Goal: Transaction & Acquisition: Obtain resource

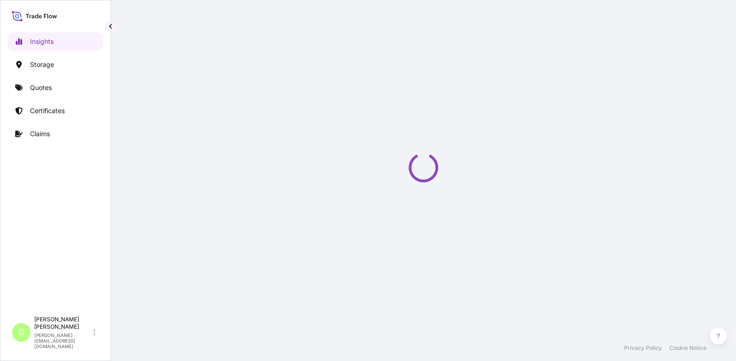
select select "2025"
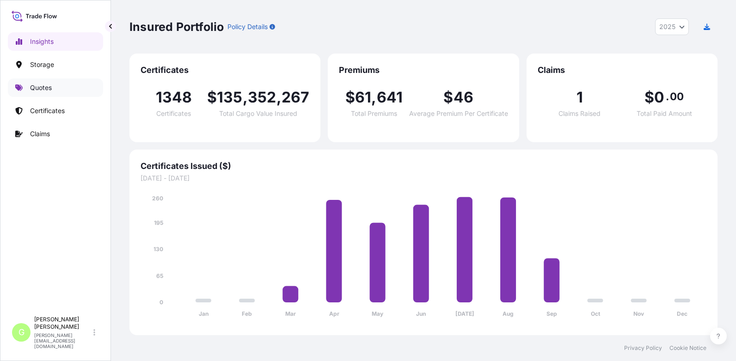
click at [37, 90] on p "Quotes" at bounding box center [41, 87] width 22 height 9
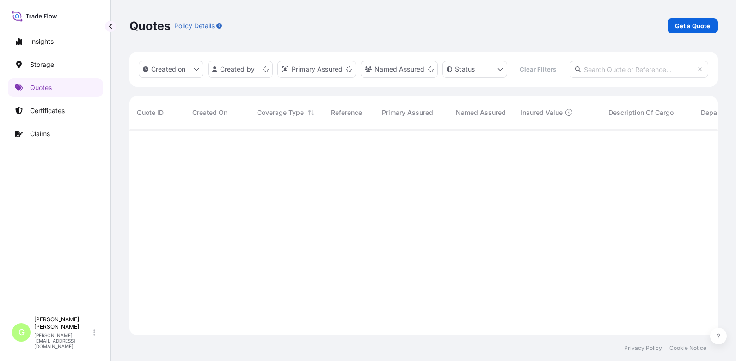
scroll to position [182, 581]
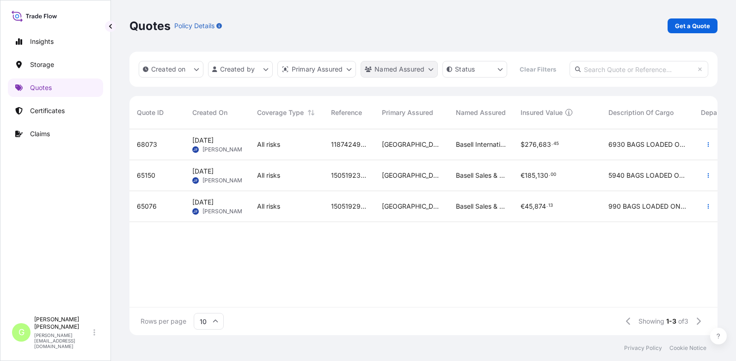
click at [390, 72] on html "Insights Storage Quotes Certificates Claims G Gabriela Vasakova gabriela.vasako…" at bounding box center [368, 180] width 736 height 361
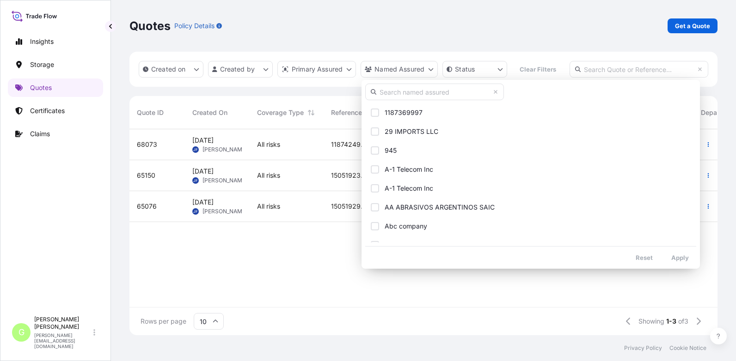
click at [387, 92] on input "text" at bounding box center [434, 92] width 139 height 17
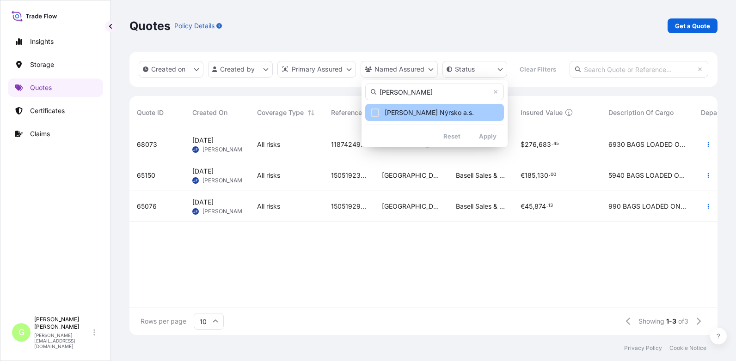
type input "okula"
click at [389, 109] on span "OKULA Nýrsko a.s." at bounding box center [429, 112] width 89 height 9
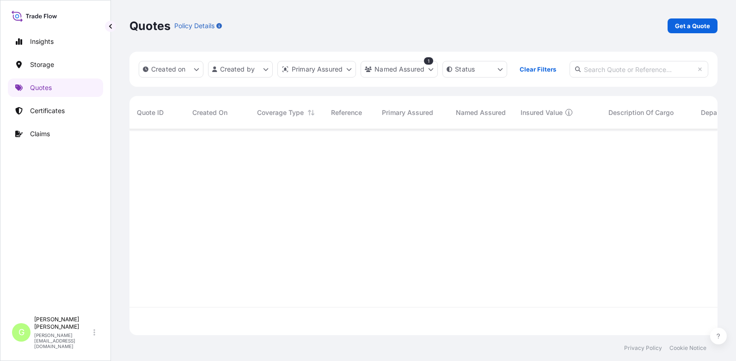
scroll to position [210, 581]
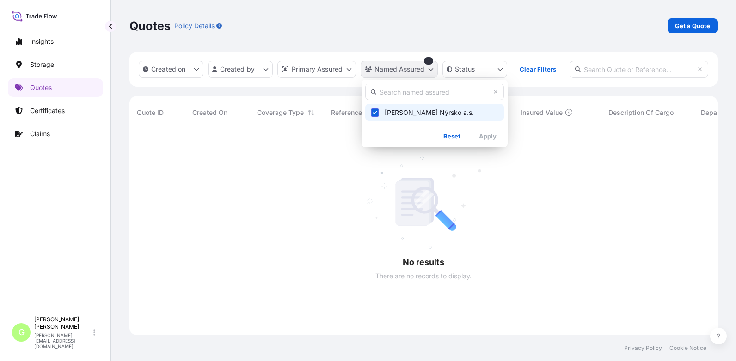
click at [399, 63] on html "Insights Storage Quotes Certificates Claims G Gabriela Vasakova gabriela.vasako…" at bounding box center [368, 180] width 736 height 361
click at [391, 92] on input "text" at bounding box center [434, 92] width 139 height 17
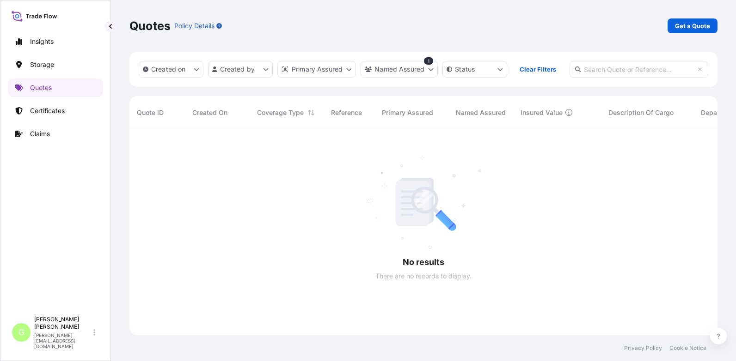
click at [402, 66] on html "Insights Storage Quotes Certificates Claims G Gabriela Vasakova gabriela.vasako…" at bounding box center [368, 180] width 736 height 361
click at [404, 68] on html "Insights Storage Quotes Certificates Claims G Gabriela Vasakova gabriela.vasako…" at bounding box center [368, 180] width 736 height 361
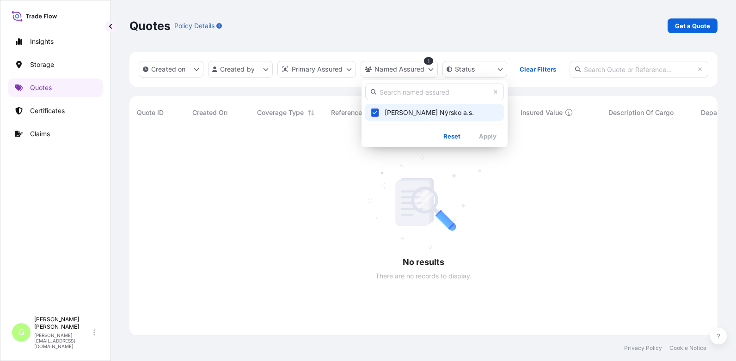
click at [401, 90] on input "text" at bounding box center [434, 92] width 139 height 17
type input "okul"
click at [408, 115] on span "OKULA Nýrsko a.s." at bounding box center [429, 112] width 89 height 9
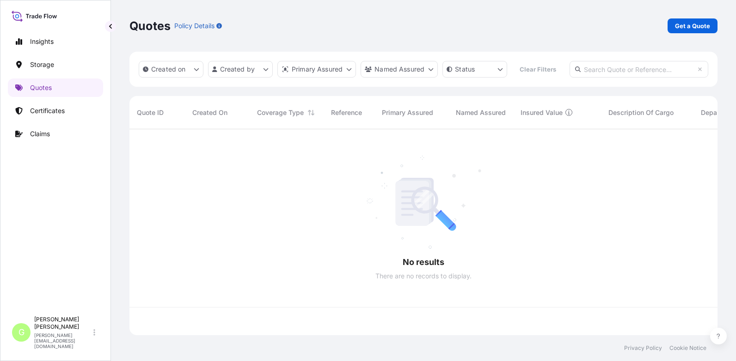
scroll to position [182, 581]
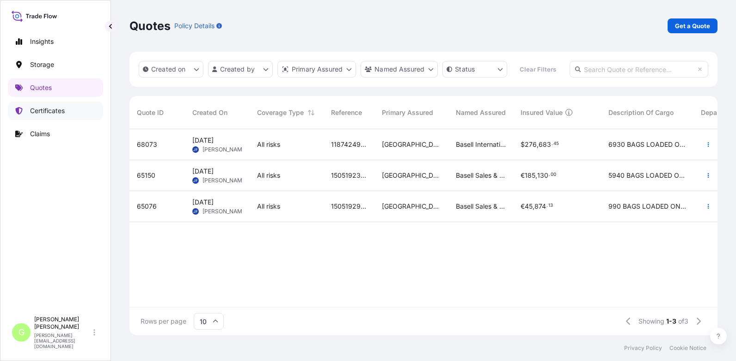
click at [48, 109] on p "Certificates" at bounding box center [47, 110] width 35 height 9
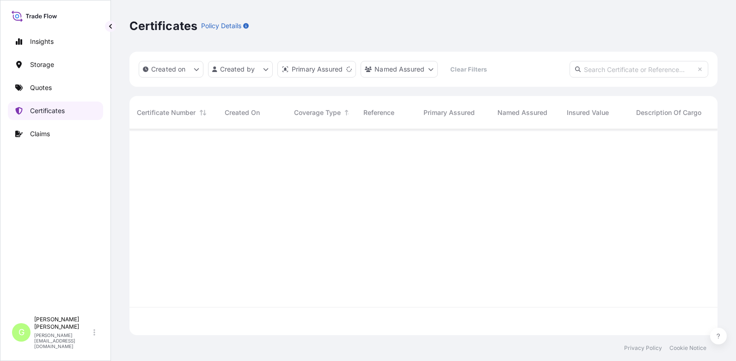
scroll to position [204, 581]
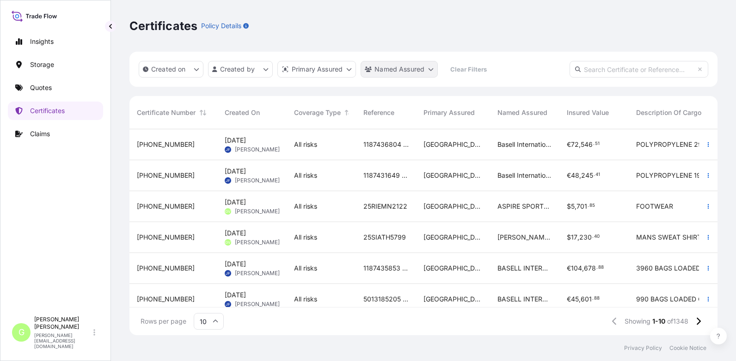
click at [375, 71] on html "Insights Storage Quotes Certificates Claims G Gabriela Vasakova gabriela.vasako…" at bounding box center [368, 180] width 736 height 361
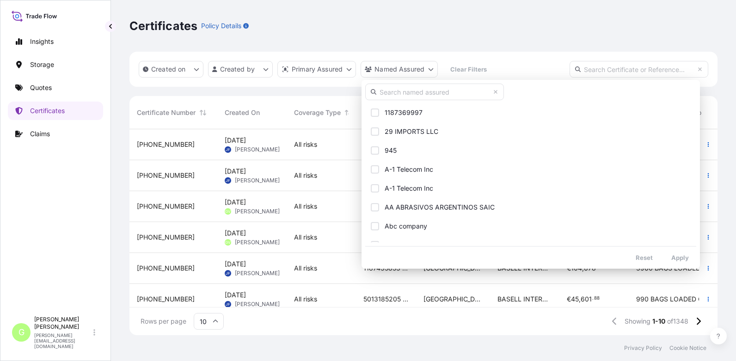
click at [382, 93] on input "text" at bounding box center [434, 92] width 139 height 17
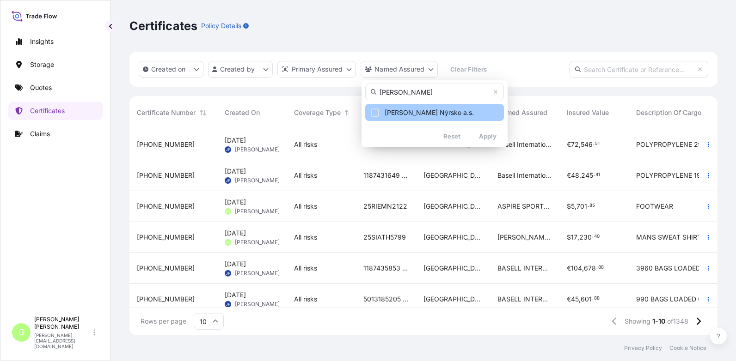
type input "okula"
click at [406, 112] on span "OKULA Nýrsko a.s." at bounding box center [429, 112] width 89 height 9
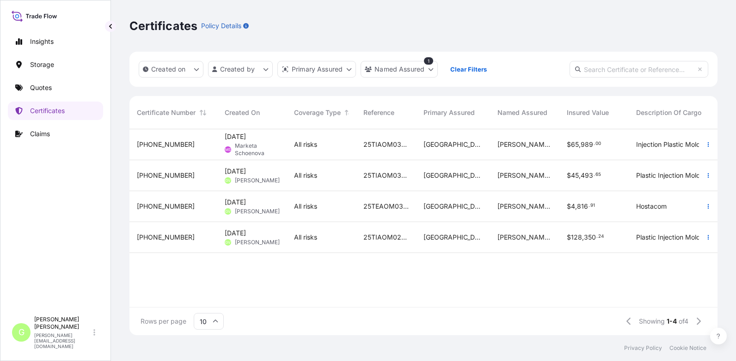
click at [168, 179] on span "31588-880-1" at bounding box center [166, 175] width 58 height 9
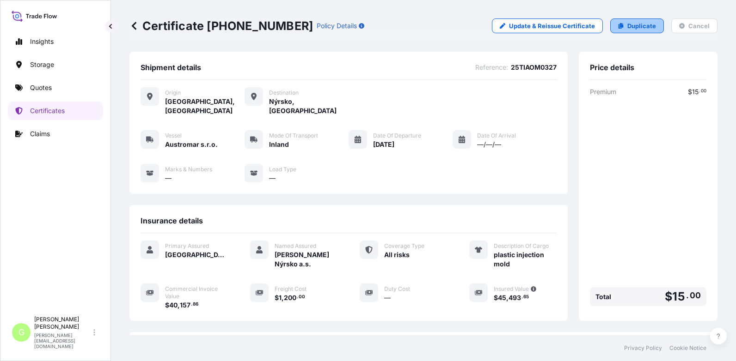
click at [643, 22] on p "Duplicate" at bounding box center [641, 25] width 29 height 9
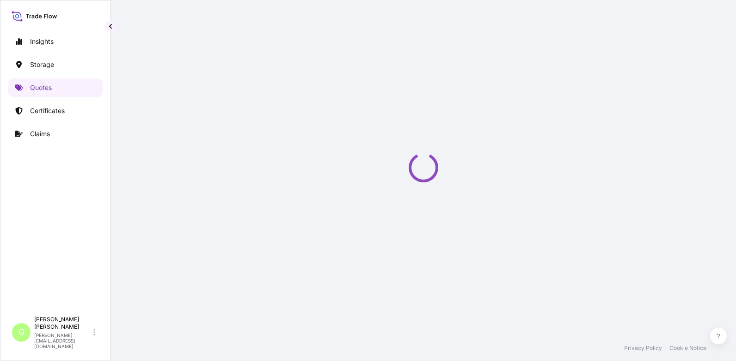
select select "Inland"
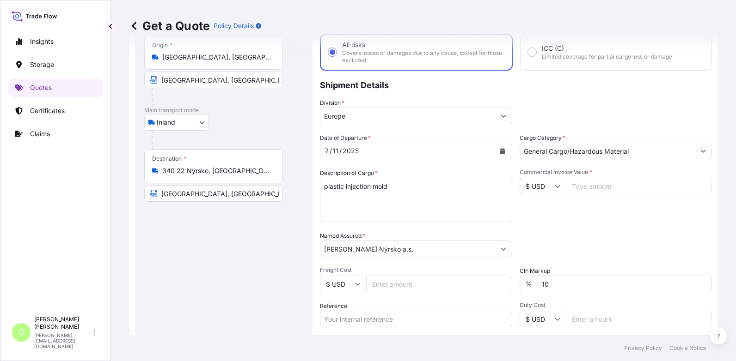
scroll to position [107, 0]
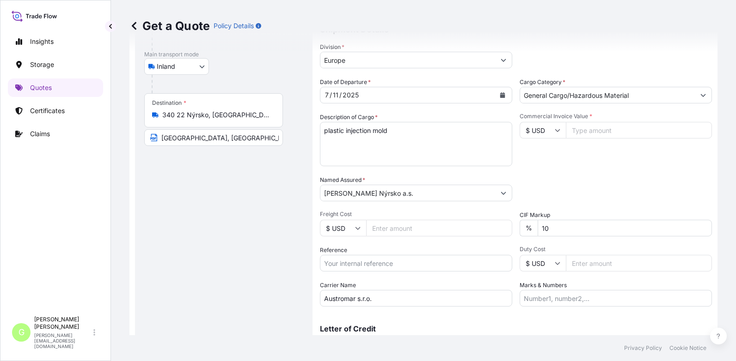
click at [354, 258] on input "Reference" at bounding box center [416, 263] width 192 height 17
paste input "25TIAOM0449"
type input "25TIAOM0449"
click at [591, 133] on input "Commercial Invoice Value *" at bounding box center [639, 130] width 146 height 17
paste input "37479.27"
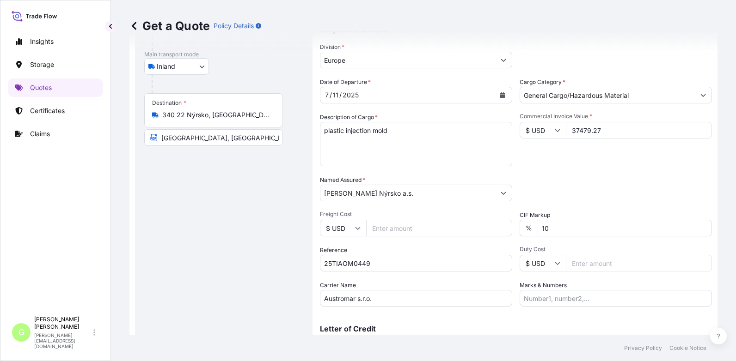
type input "37479.27"
click at [398, 226] on input "Freight Cost" at bounding box center [439, 228] width 146 height 17
paste input "990"
type input "990"
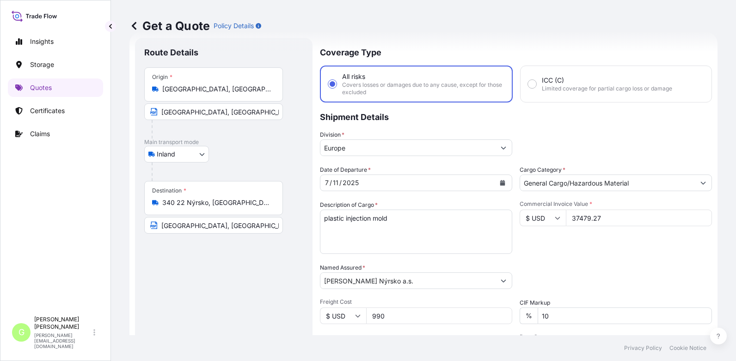
scroll to position [0, 0]
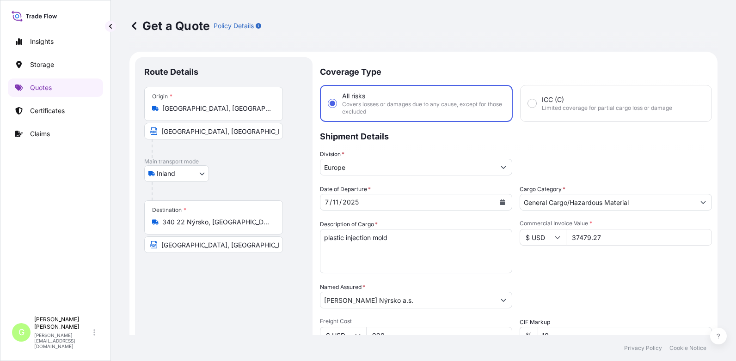
click at [106, 197] on div "Insights Storage Quotes Certificates Claims G Gabriela Vasakova gabriela.vasako…" at bounding box center [55, 180] width 111 height 361
click at [73, 264] on div "Insights Storage Quotes Certificates Claims" at bounding box center [55, 168] width 95 height 288
drag, startPoint x: 117, startPoint y: 171, endPoint x: 182, endPoint y: 149, distance: 68.6
click at [117, 171] on div "Get a Quote Policy Details Route Details Place of loading Road / Inland Road / …" at bounding box center [423, 168] width 625 height 336
click at [500, 204] on icon "Calendar" at bounding box center [502, 203] width 5 height 6
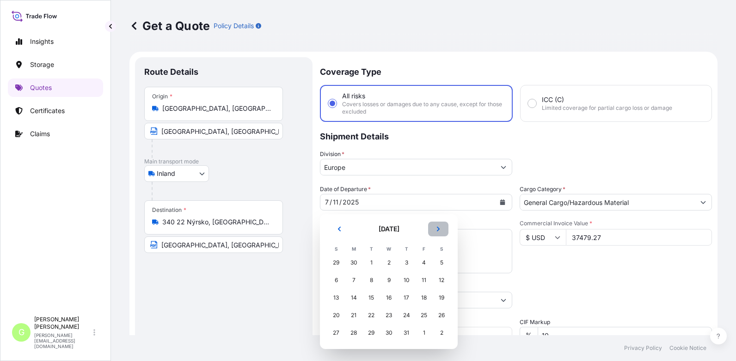
click at [441, 227] on button "Next" at bounding box center [438, 229] width 20 height 15
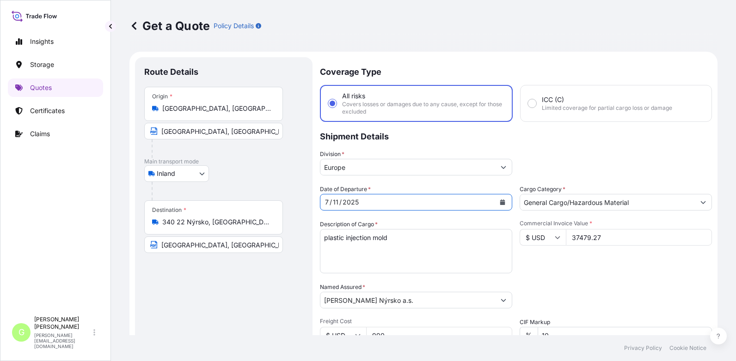
click at [500, 206] on button "Calendar" at bounding box center [502, 202] width 15 height 15
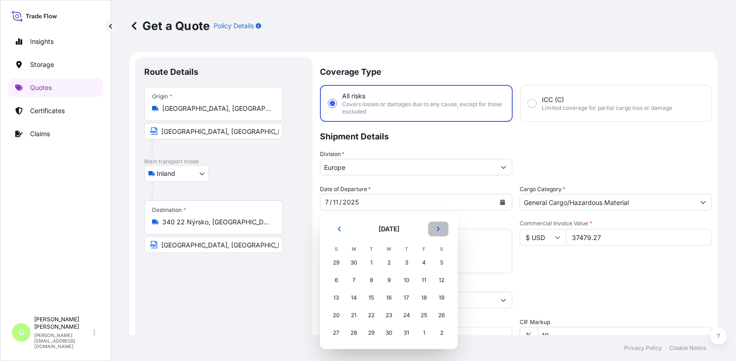
click at [436, 227] on icon "Next" at bounding box center [438, 229] width 6 height 6
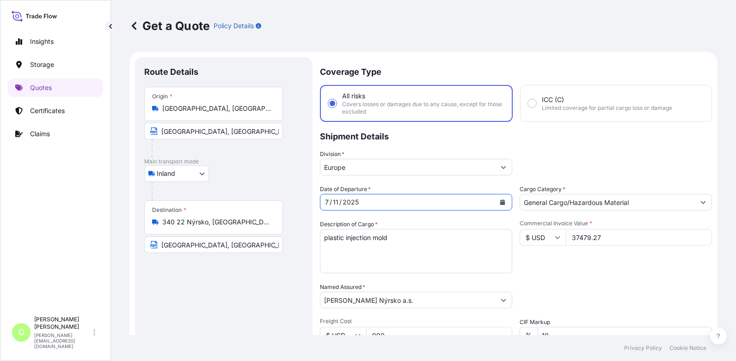
click at [500, 204] on icon "Calendar" at bounding box center [502, 203] width 5 height 6
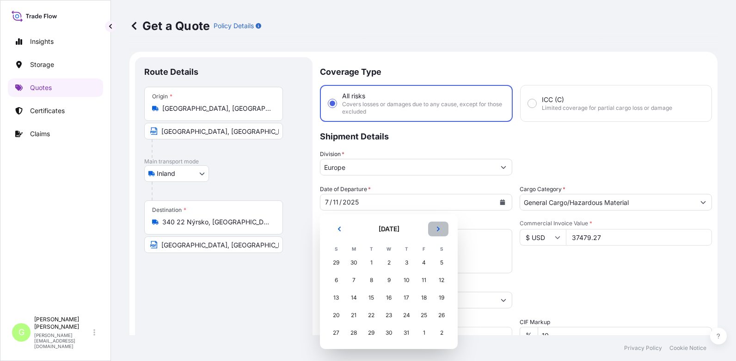
click at [435, 230] on button "Next" at bounding box center [438, 229] width 20 height 15
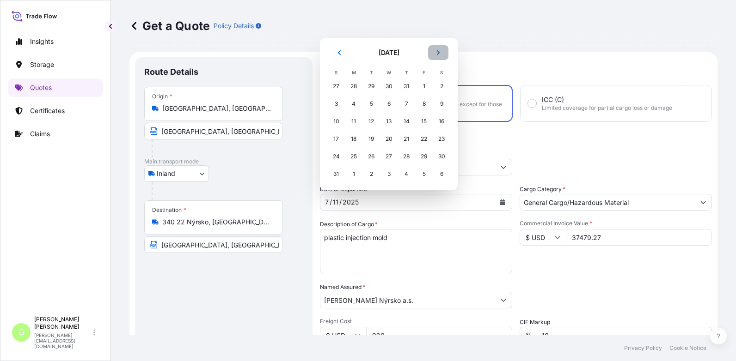
click at [434, 52] on button "Next" at bounding box center [438, 52] width 20 height 15
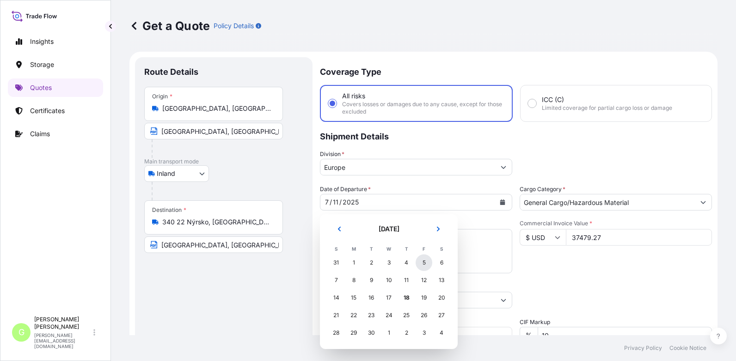
click at [423, 262] on div "5" at bounding box center [424, 263] width 17 height 17
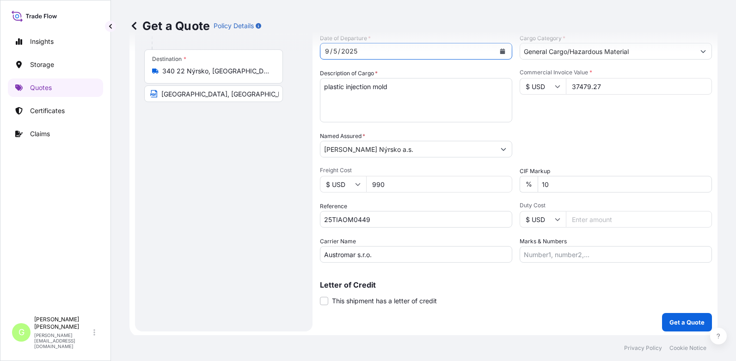
scroll to position [153, 0]
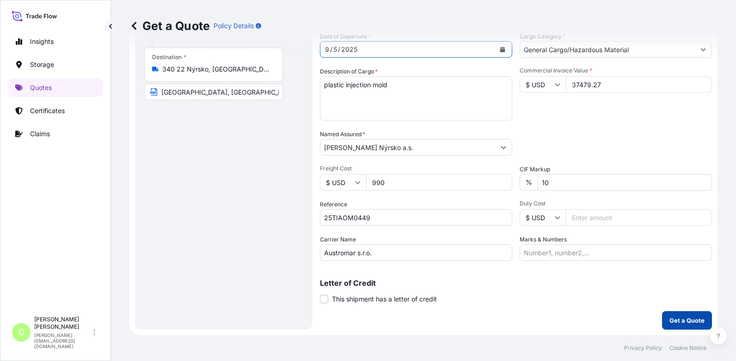
click at [692, 327] on button "Get a Quote" at bounding box center [687, 321] width 50 height 18
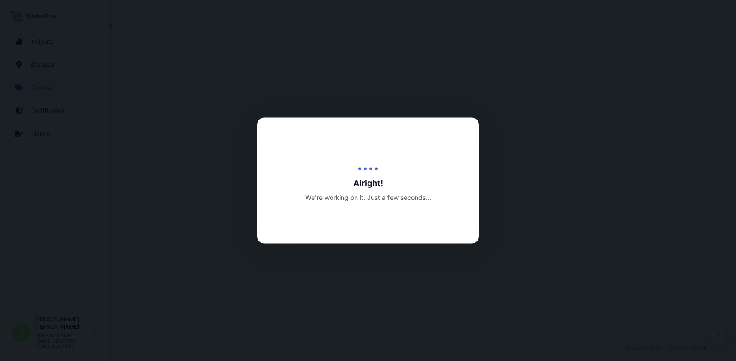
select select "Inland"
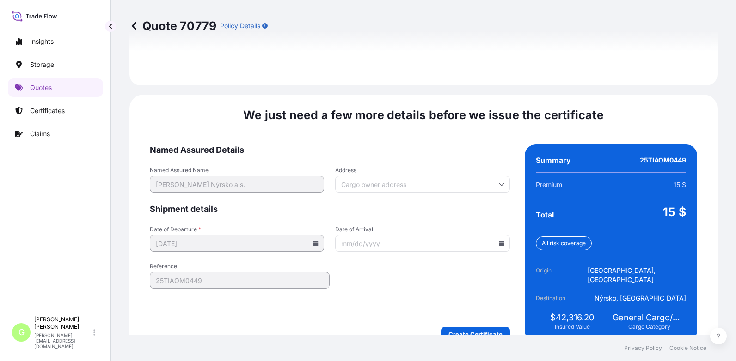
scroll to position [1377, 0]
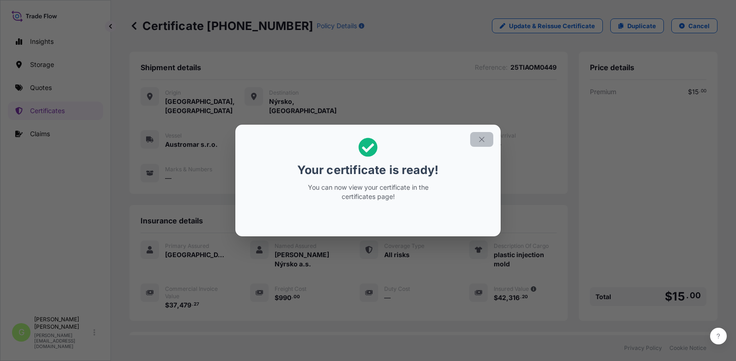
click at [482, 136] on icon "button" at bounding box center [481, 139] width 8 height 8
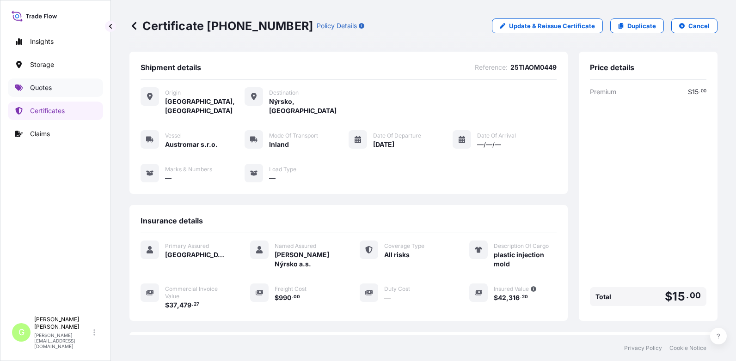
click at [43, 86] on p "Quotes" at bounding box center [41, 87] width 22 height 9
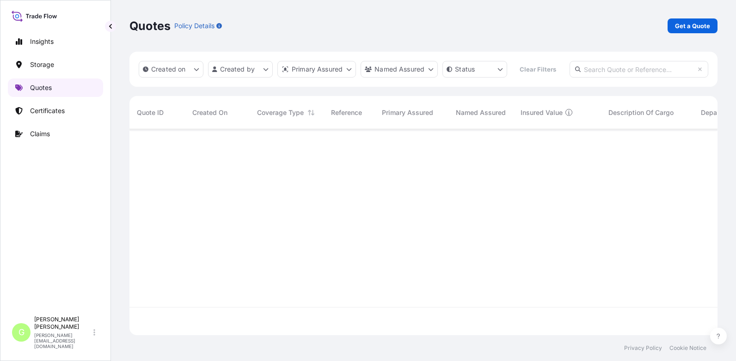
scroll to position [182, 581]
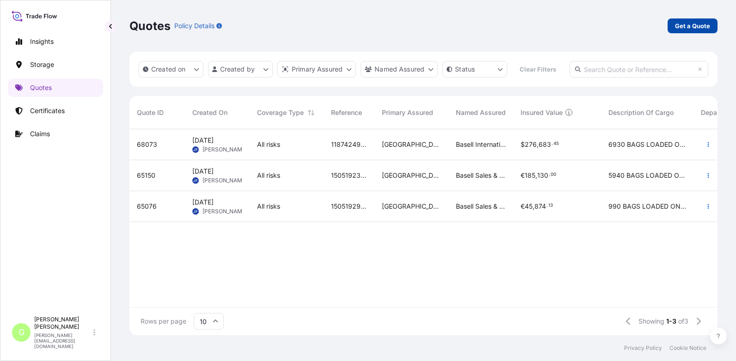
click at [680, 27] on p "Get a Quote" at bounding box center [692, 25] width 35 height 9
select select "Water"
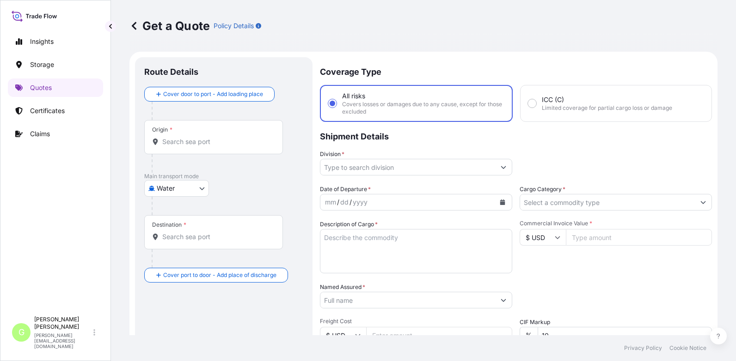
scroll to position [15, 0]
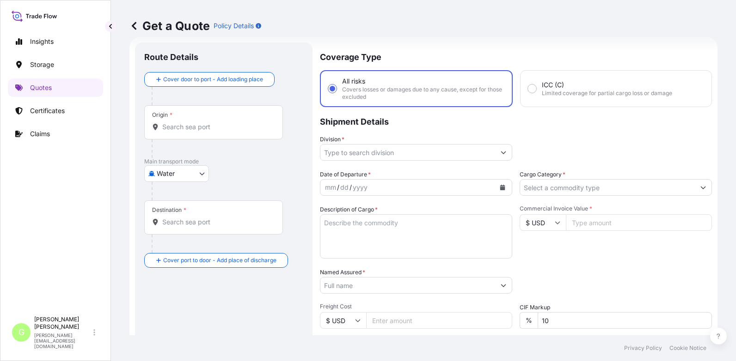
click at [194, 174] on body "Insights Storage Quotes Certificates Claims G Gabriela Vasakova gabriela.vasako…" at bounding box center [368, 180] width 736 height 361
click at [168, 234] on span "Inland" at bounding box center [171, 230] width 18 height 9
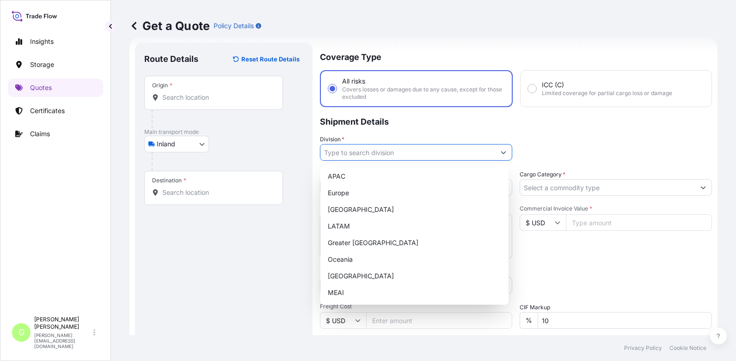
click at [361, 145] on input "Division *" at bounding box center [407, 152] width 175 height 17
click at [350, 192] on div "Europe" at bounding box center [414, 193] width 181 height 17
type input "Europe"
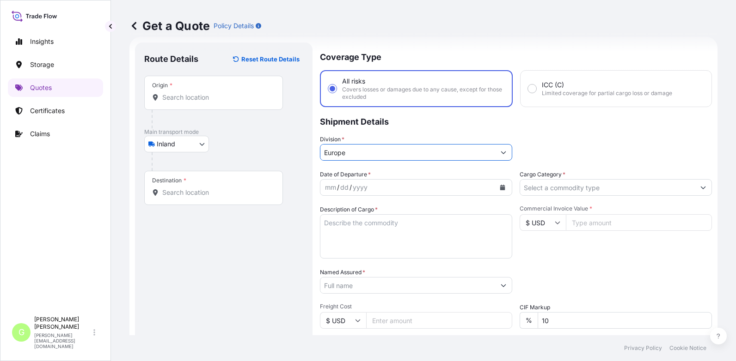
click at [536, 193] on input "Cargo Category *" at bounding box center [607, 187] width 175 height 17
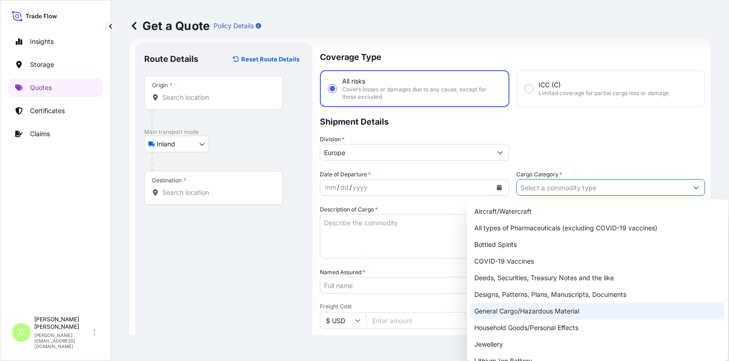
click at [488, 311] on div "General Cargo/Hazardous Material" at bounding box center [598, 311] width 254 height 17
type input "General Cargo/Hazardous Material"
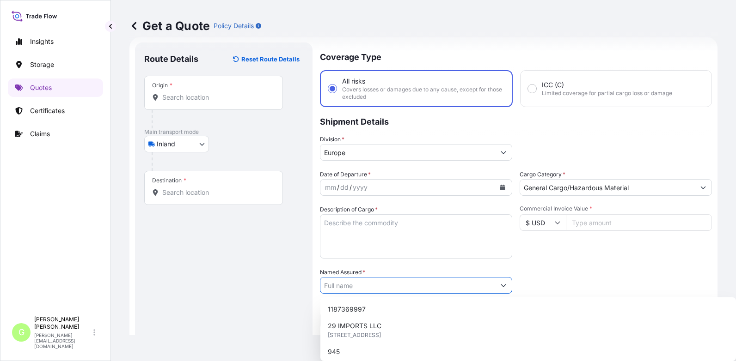
click at [337, 285] on input "Named Assured *" at bounding box center [407, 285] width 175 height 17
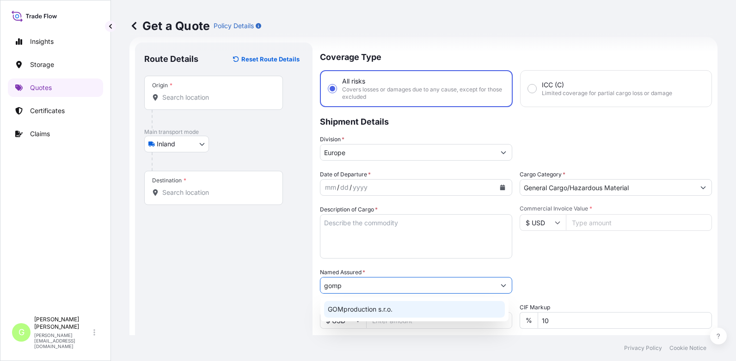
click at [347, 310] on span "GOMproduction s.r.o." at bounding box center [360, 309] width 65 height 9
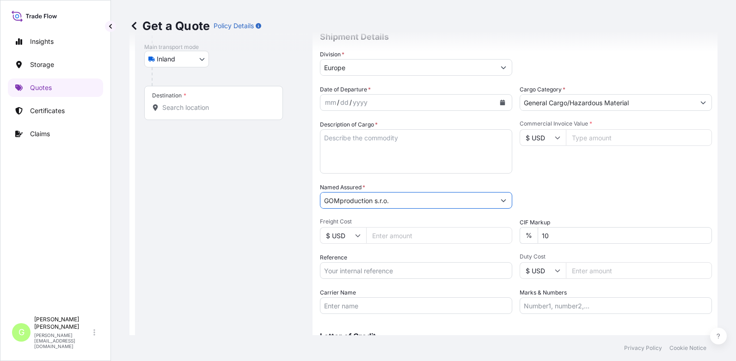
scroll to position [107, 0]
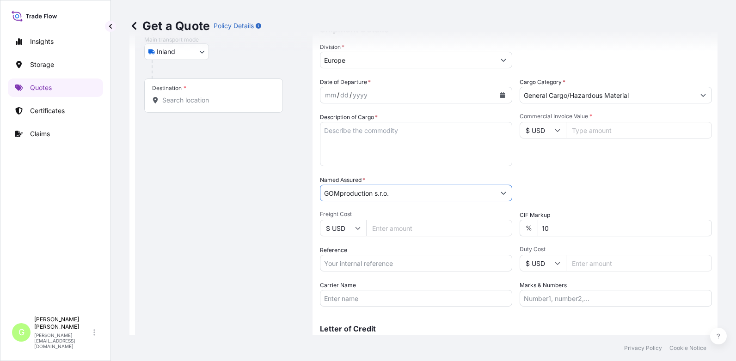
type input "GOMproduction s.r.o."
click at [344, 263] on input "Reference" at bounding box center [416, 263] width 192 height 17
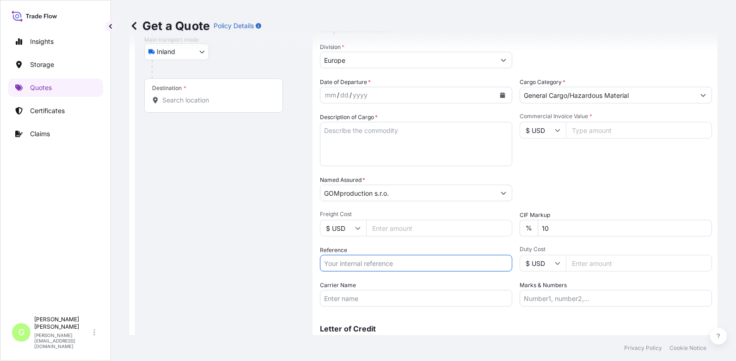
paste input "25TIARS0433"
type input "25TIARS0433"
click at [594, 130] on input "Commercial Invoice Value *" at bounding box center [639, 130] width 146 height 17
paste input "18736.3200"
type input "18736.3200"
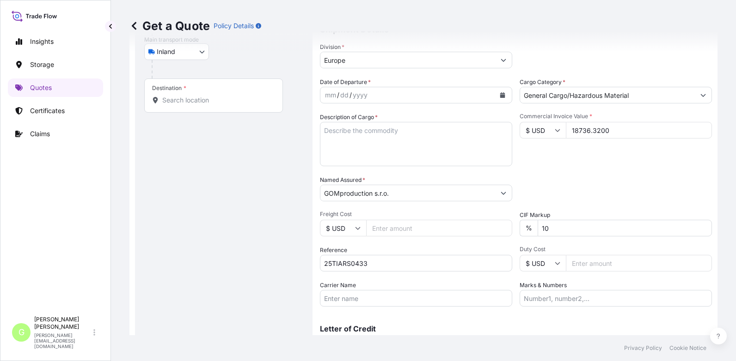
click at [380, 229] on input "Freight Cost" at bounding box center [439, 228] width 146 height 17
paste input "2775"
type input "2775"
click at [367, 302] on input "Carrier Name" at bounding box center [416, 298] width 192 height 17
type input "Austromar s.r.o."
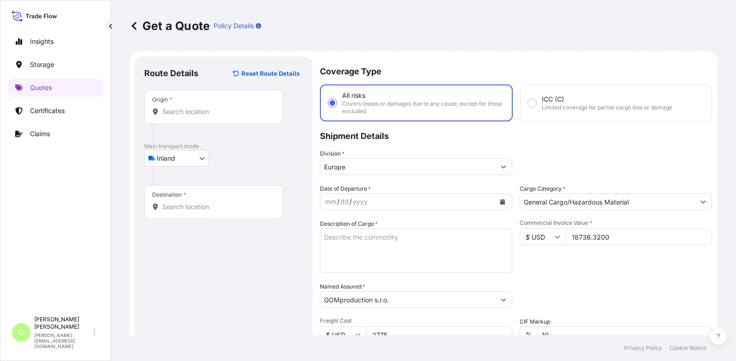
scroll to position [0, 0]
click at [171, 111] on input "Origin *" at bounding box center [216, 112] width 109 height 9
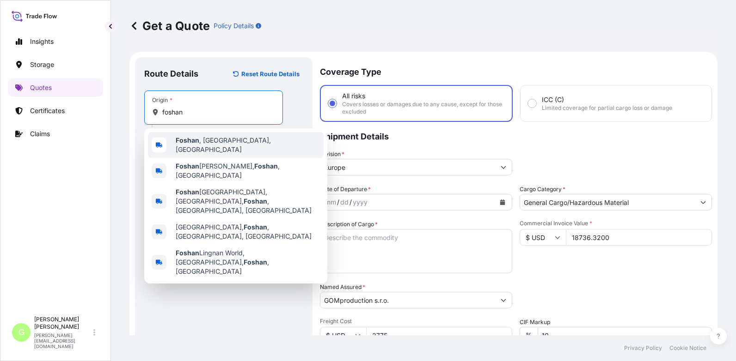
click at [177, 141] on b "Foshan" at bounding box center [188, 140] width 24 height 8
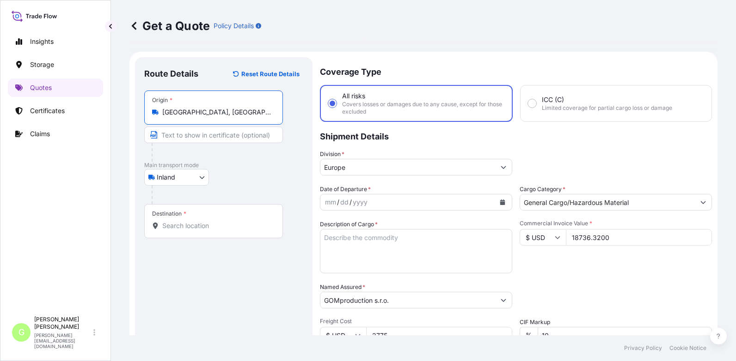
type input "Foshan, Guangdong Province, China"
click at [177, 138] on input "Text to appear on certificate" at bounding box center [213, 135] width 139 height 17
type input "FOSHAN, China"
click at [169, 225] on input "Destination *" at bounding box center [216, 225] width 109 height 9
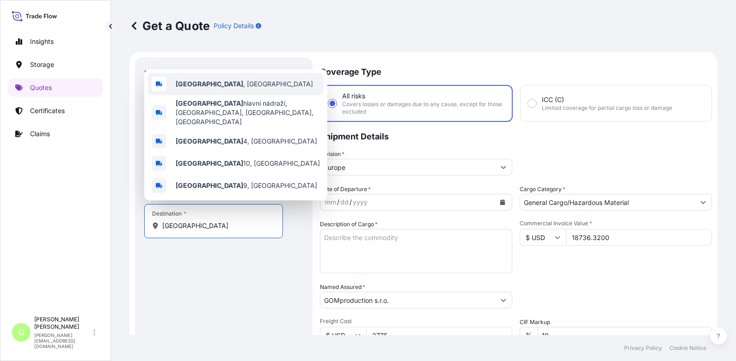
click at [185, 88] on b "Praha" at bounding box center [209, 84] width 67 height 8
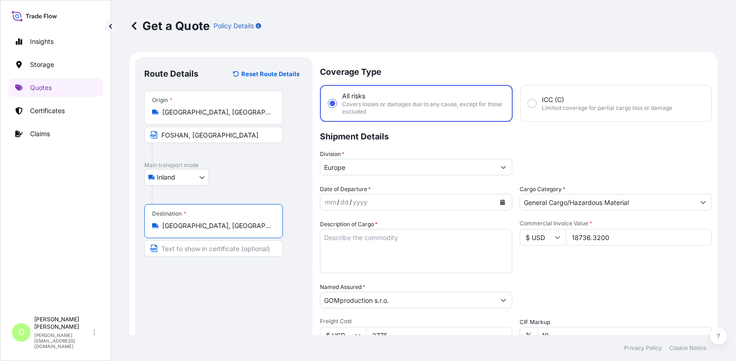
type input "Praha, Czechia"
click at [185, 247] on input "Text to appear on certificate" at bounding box center [213, 248] width 139 height 17
type input "Praha, CZECH REPUBLIC"
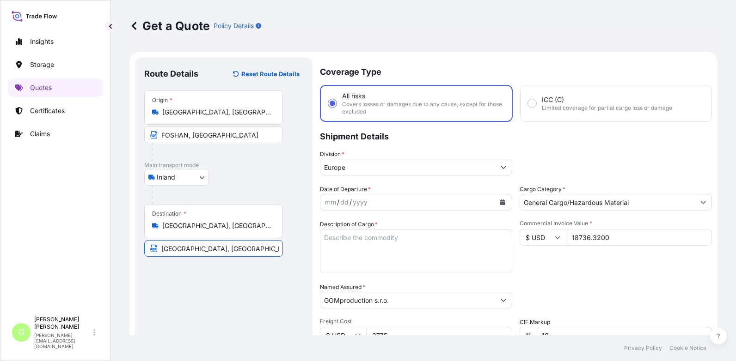
click at [196, 313] on div "Route Details Reset Route Details Place of loading Road / Inland Road / Inland …" at bounding box center [223, 270] width 159 height 407
click at [346, 239] on textarea "Description of Cargo *" at bounding box center [416, 251] width 192 height 44
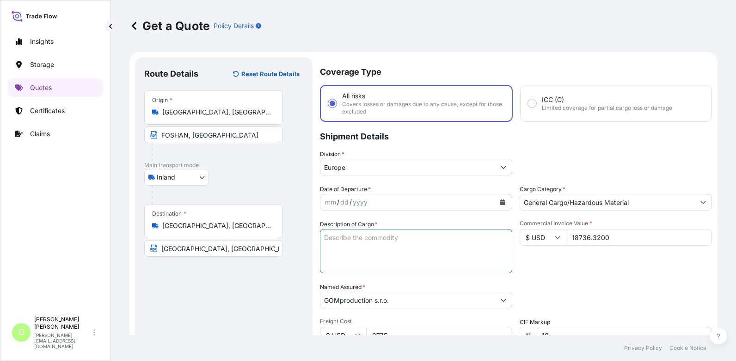
paste textarea "$/80,180352),/("
drag, startPoint x: 391, startPoint y: 236, endPoint x: 298, endPoint y: 233, distance: 93.0
click at [300, 236] on form "Route Details Reset Route Details Place of loading Road / Inland Road / Inland …" at bounding box center [423, 270] width 588 height 437
type textarea "AL PROFILE"
drag, startPoint x: 88, startPoint y: 198, endPoint x: 141, endPoint y: 190, distance: 54.3
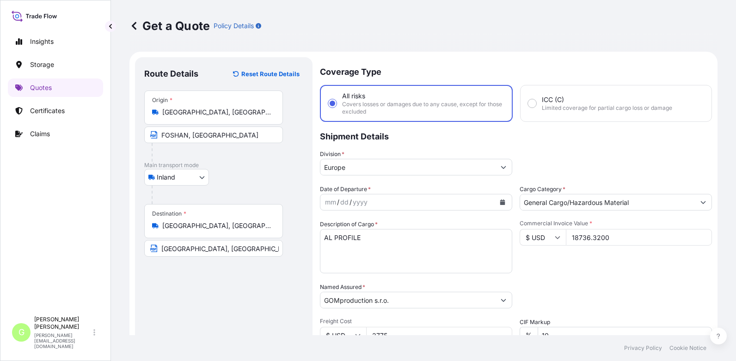
click at [87, 198] on div "Insights Storage Quotes Certificates Claims" at bounding box center [55, 168] width 95 height 288
click at [500, 202] on icon "Calendar" at bounding box center [502, 203] width 5 height 6
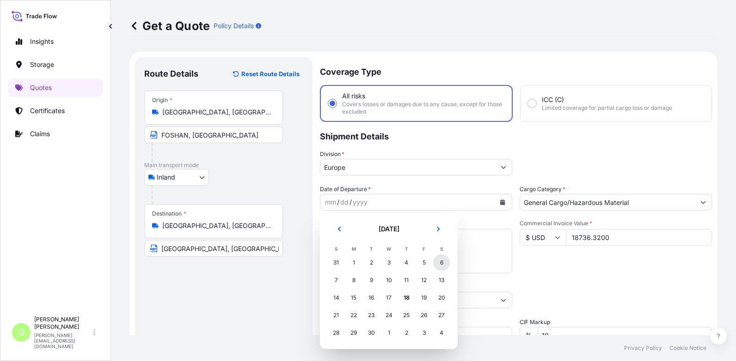
click at [443, 261] on div "6" at bounding box center [441, 263] width 17 height 17
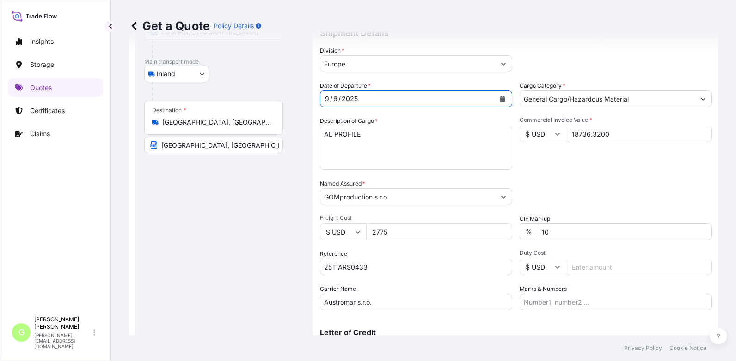
scroll to position [139, 0]
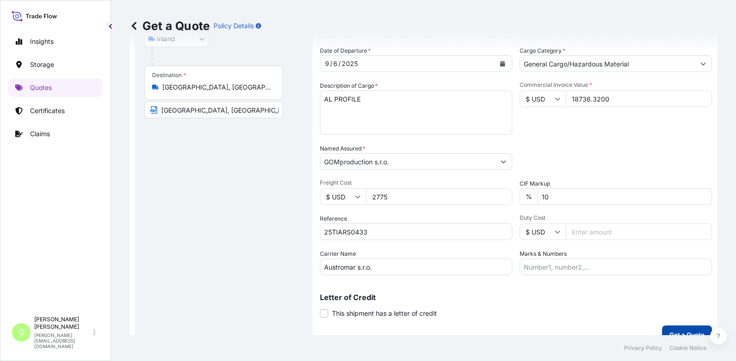
click at [669, 331] on p "Get a Quote" at bounding box center [686, 335] width 35 height 9
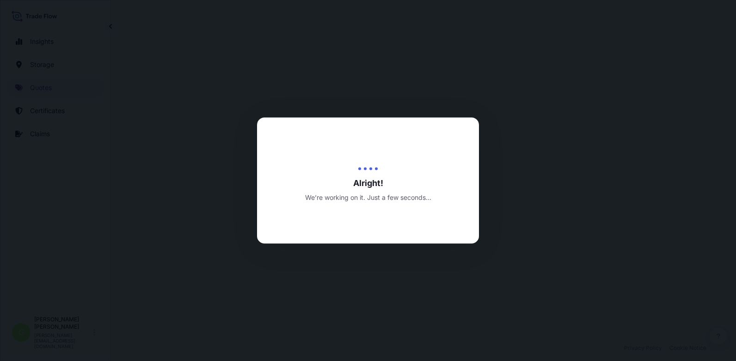
select select "Inland"
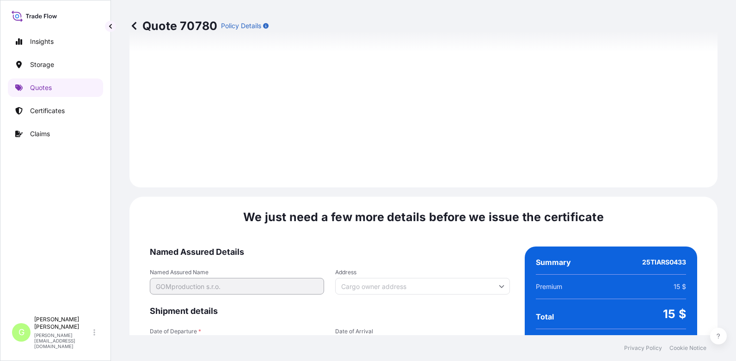
scroll to position [1377, 0]
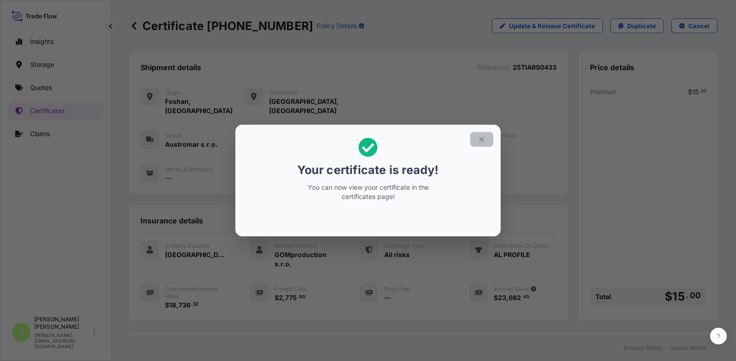
click at [487, 141] on button "button" at bounding box center [481, 139] width 23 height 15
